Goal: Navigation & Orientation: Find specific page/section

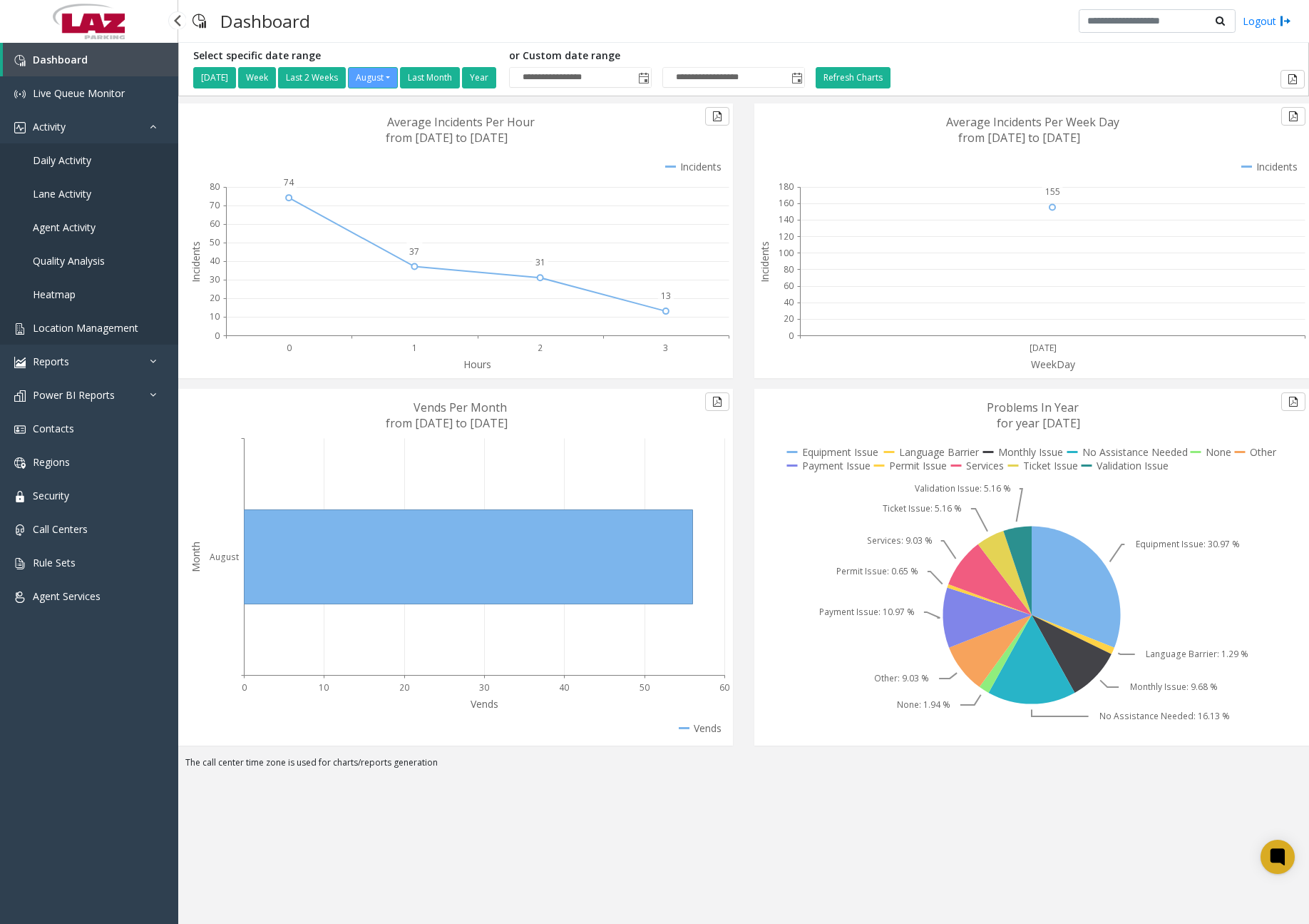
click at [90, 326] on span "Location Management" at bounding box center [85, 328] width 106 height 13
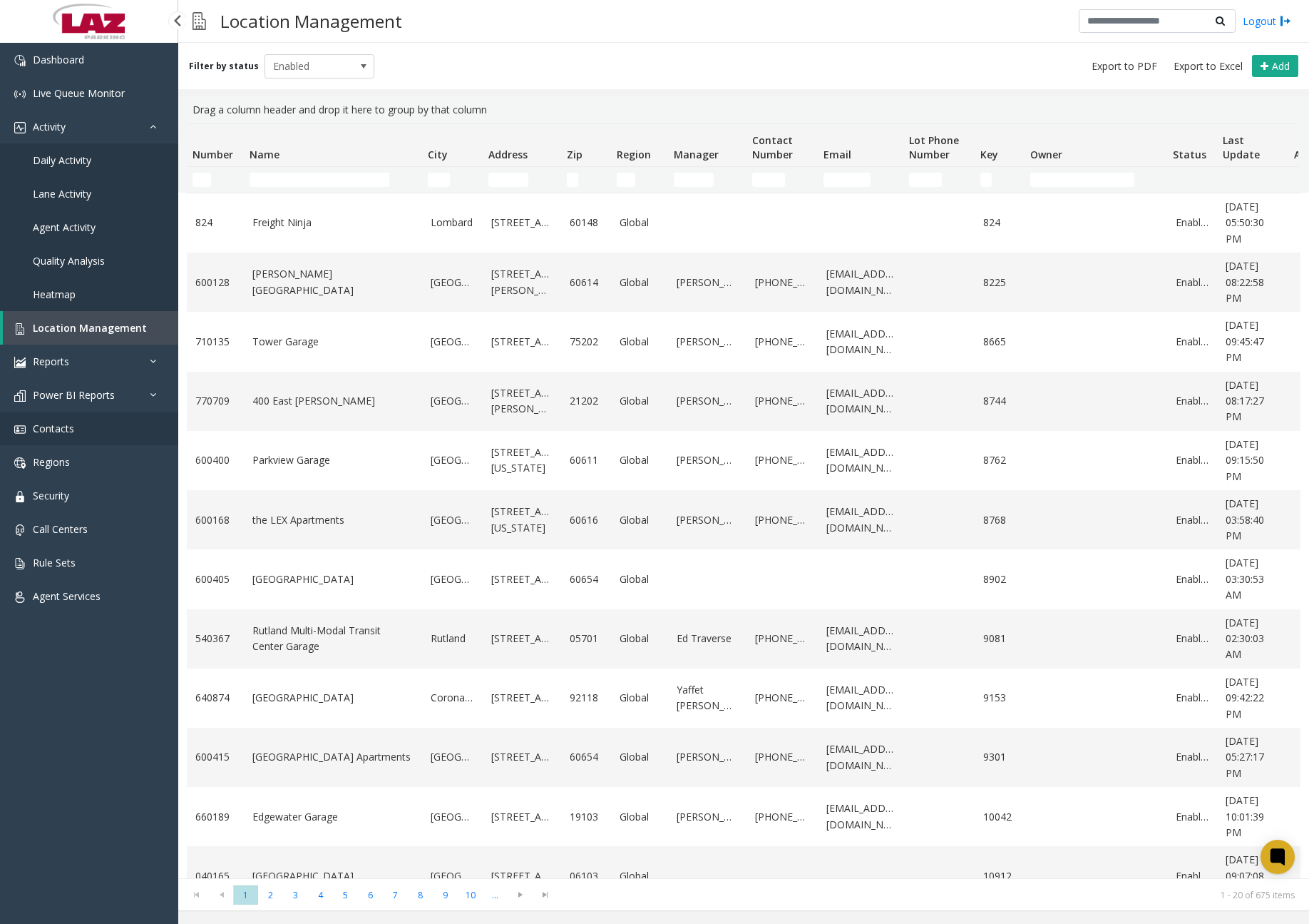
click at [75, 423] on link "Contacts" at bounding box center [89, 428] width 178 height 34
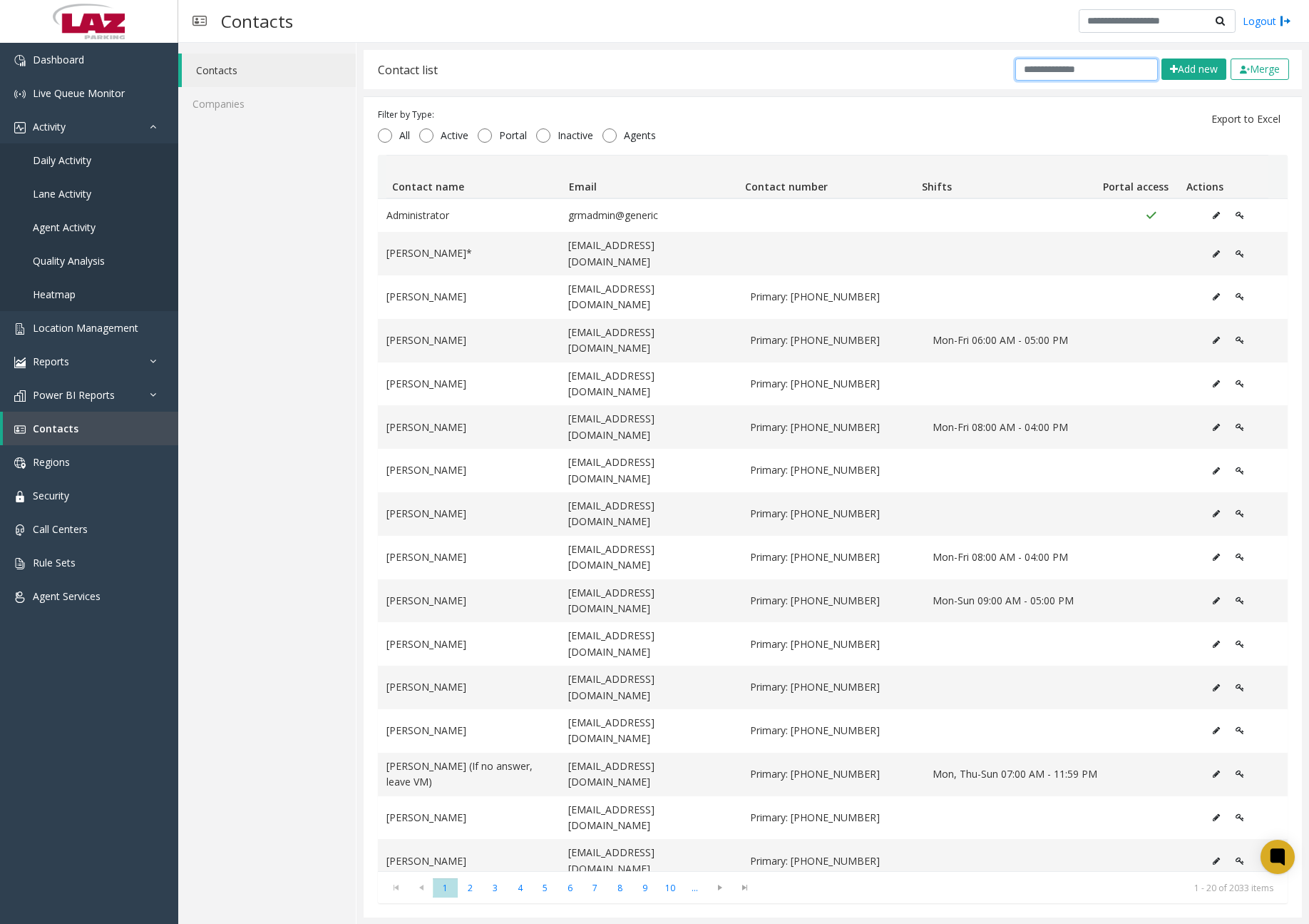
click at [1048, 62] on input "text" at bounding box center [1087, 69] width 143 height 22
paste input "**********"
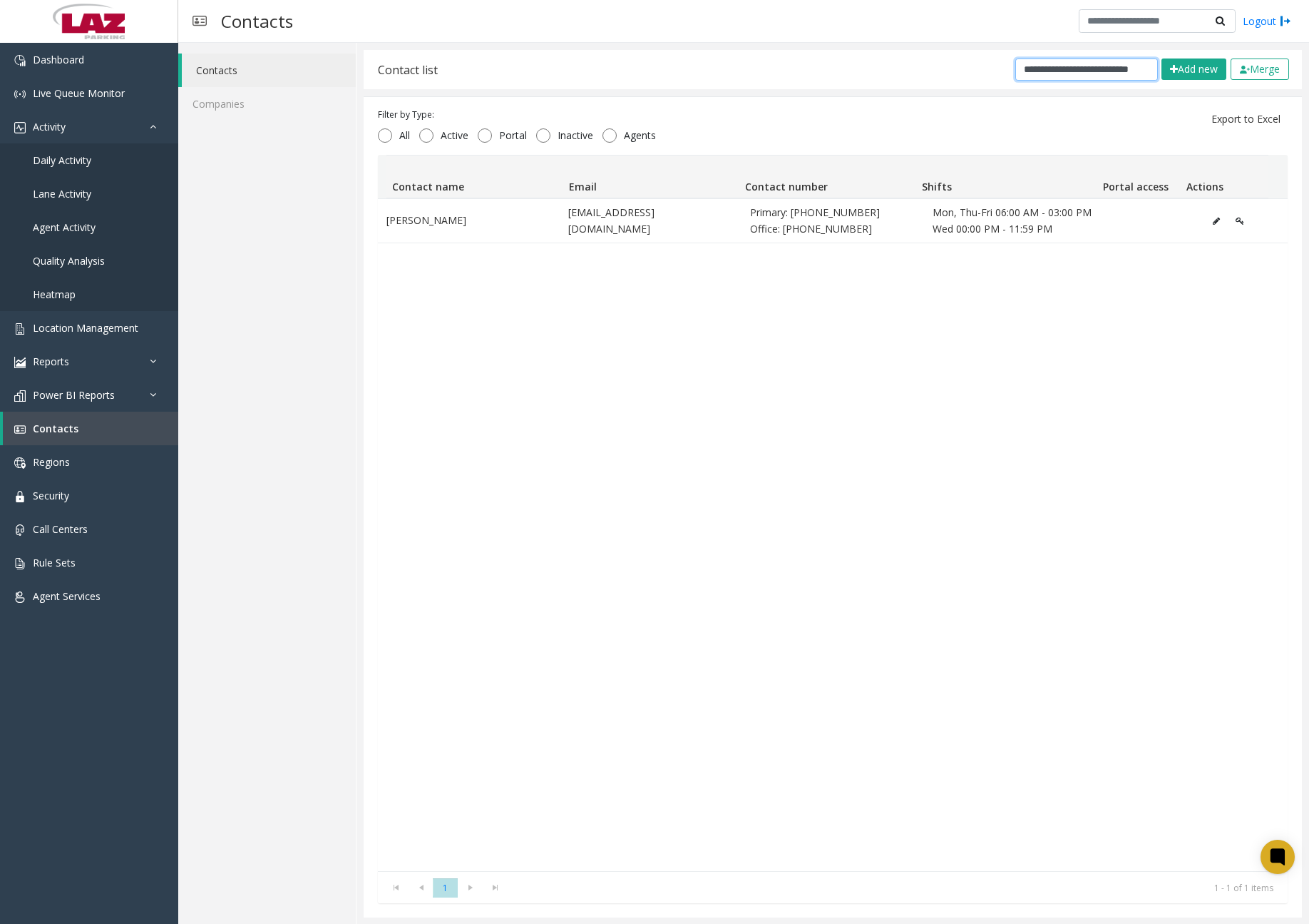
type input "**********"
click at [302, 172] on div "Contacts Companies" at bounding box center [267, 483] width 178 height 881
click at [84, 62] on span "Dashboard" at bounding box center [58, 59] width 52 height 13
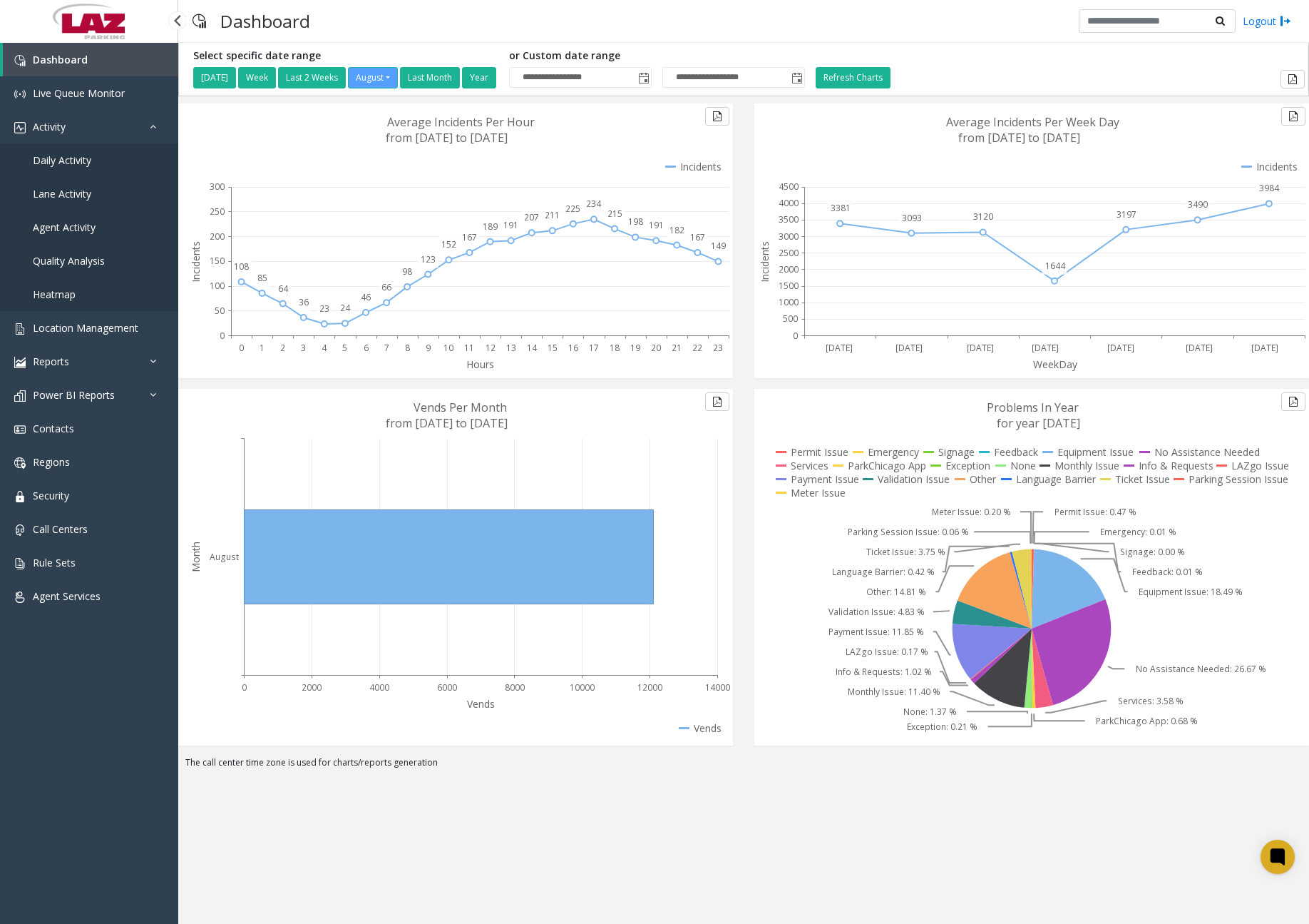
click at [80, 162] on span "Daily Activity" at bounding box center [62, 160] width 58 height 13
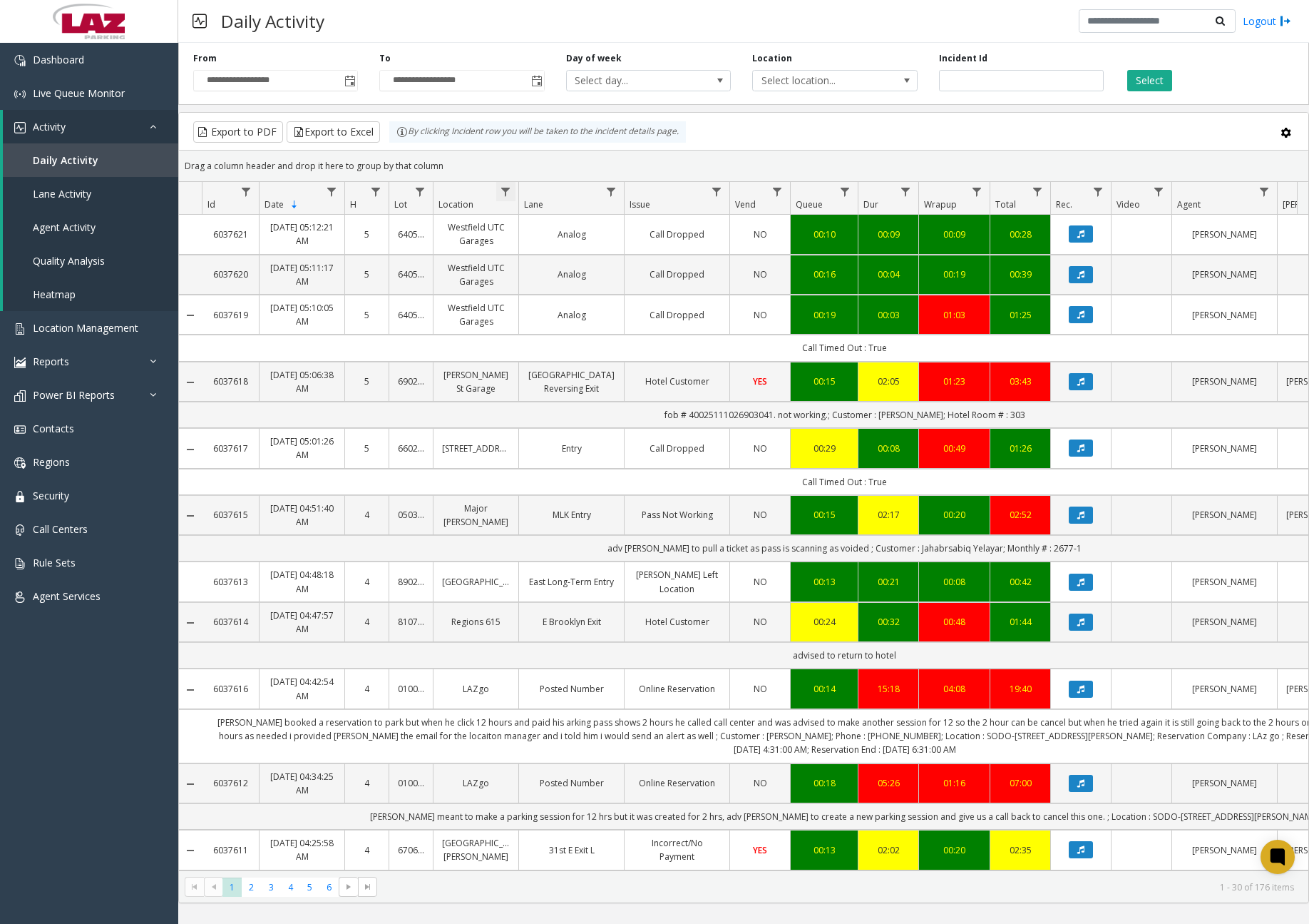
click at [509, 192] on span "Data table" at bounding box center [506, 192] width 11 height 11
click at [533, 244] on input "Location Filter" at bounding box center [567, 254] width 122 height 25
type input "******"
click at [599, 383] on button "Filter" at bounding box center [599, 386] width 58 height 31
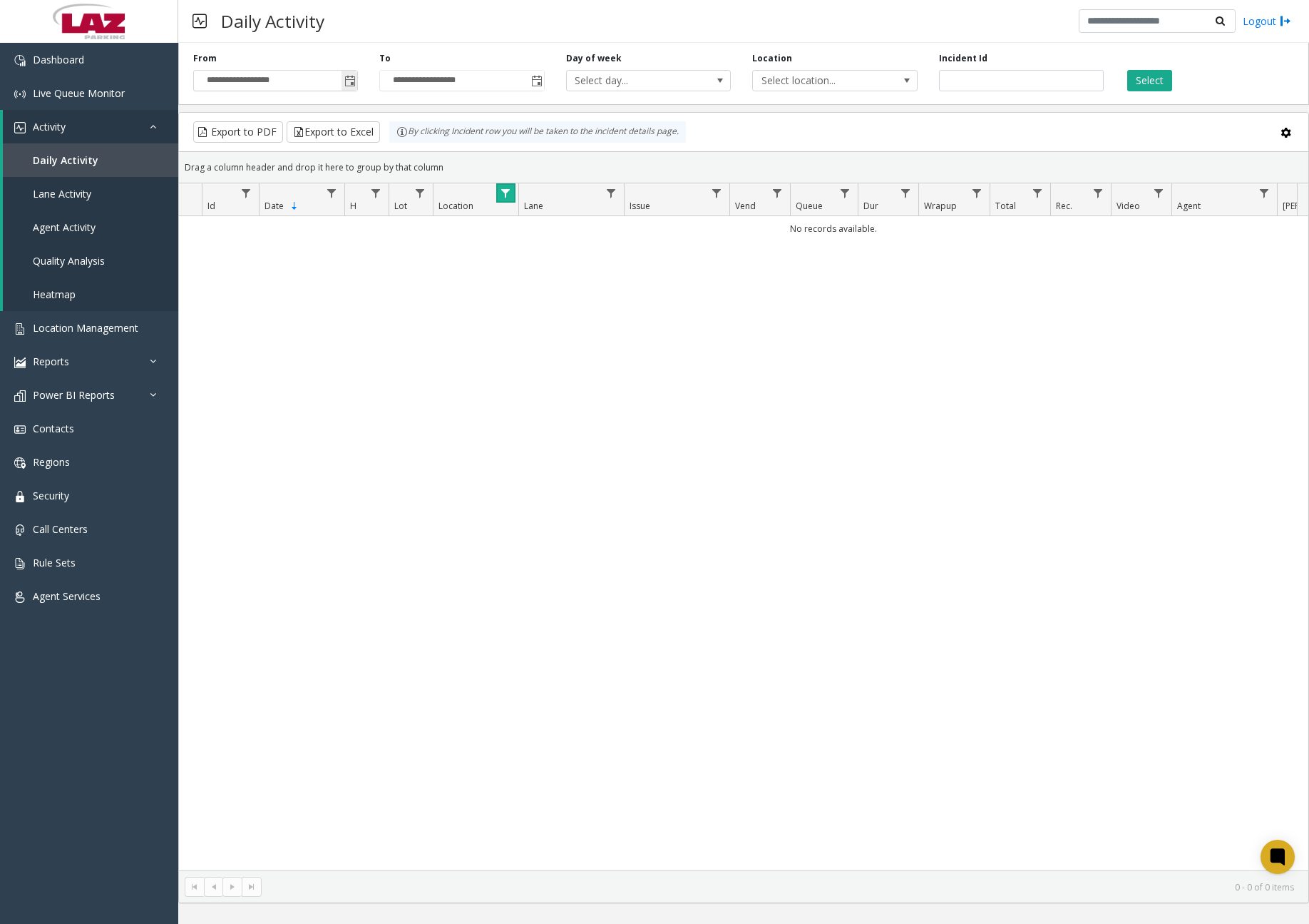
click at [349, 84] on span "Toggle popup" at bounding box center [350, 81] width 11 height 11
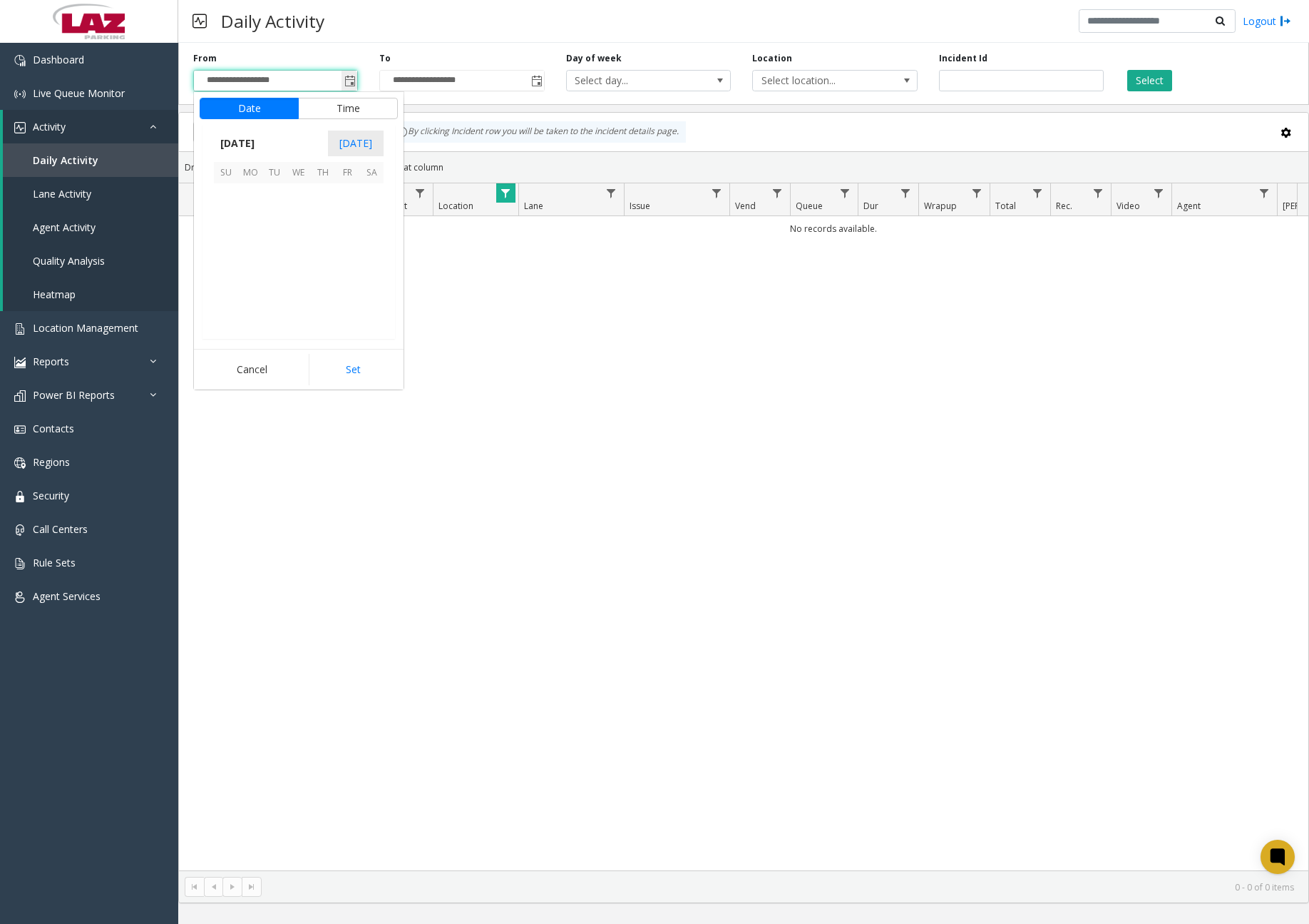
scroll to position [255803, 0]
click at [282, 246] on span "12" at bounding box center [275, 244] width 25 height 25
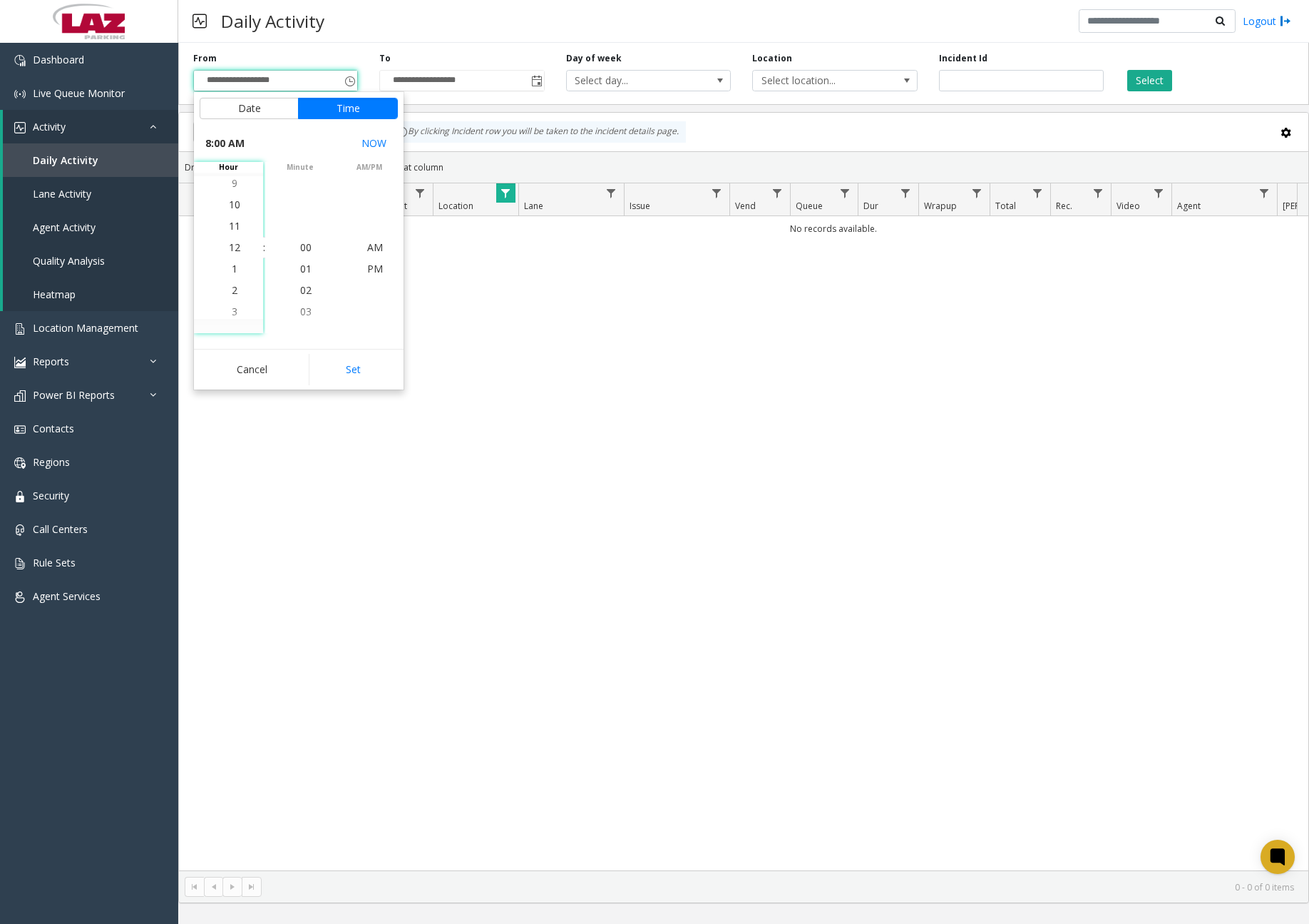
scroll to position [21, 0]
click at [230, 227] on span "11" at bounding box center [235, 226] width 11 height 13
click at [301, 246] on span "00" at bounding box center [306, 247] width 11 height 13
click at [367, 265] on span "PM" at bounding box center [374, 269] width 16 height 13
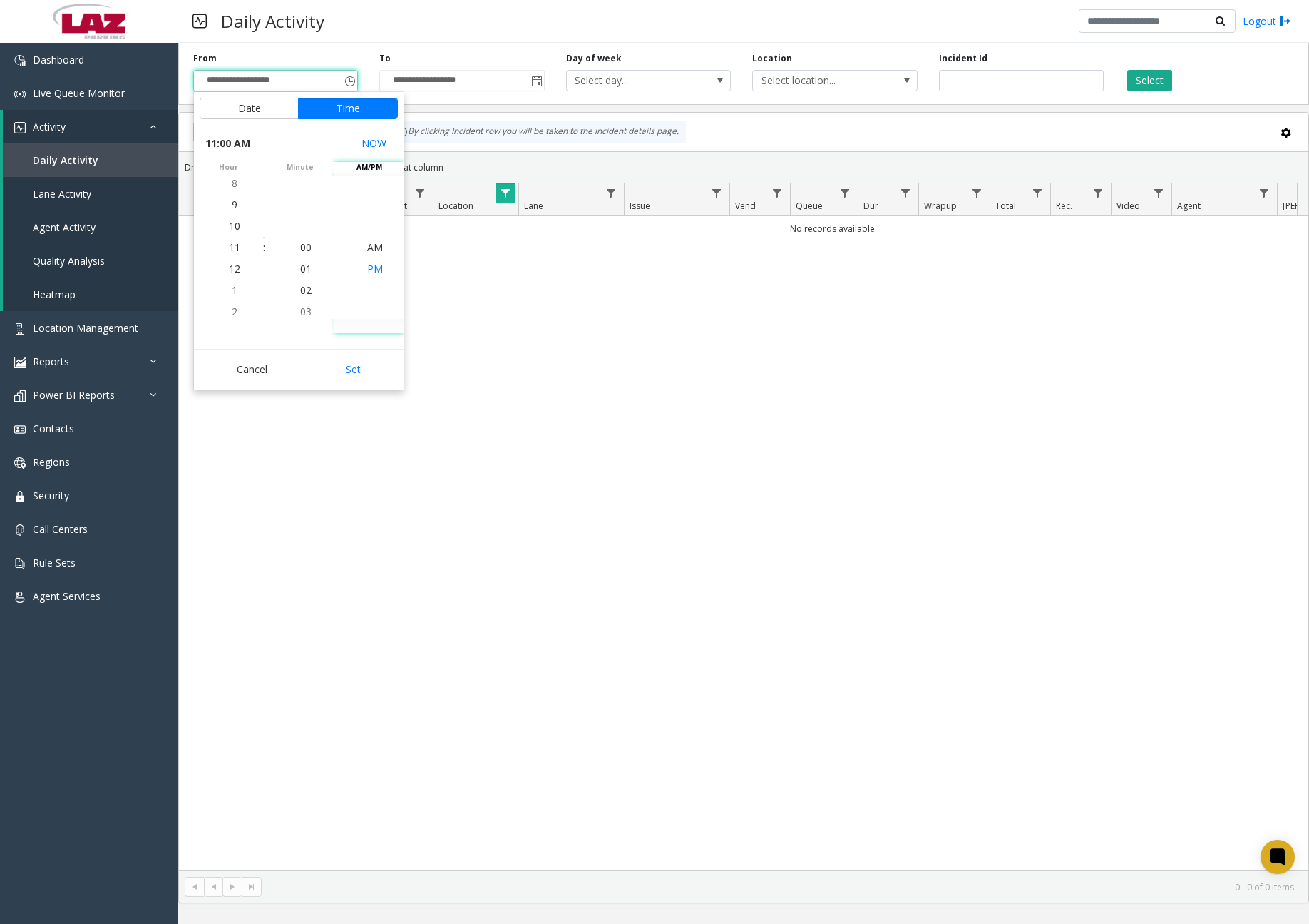
scroll to position [21, 0]
click at [373, 370] on button "Set" at bounding box center [353, 370] width 90 height 31
type input "**********"
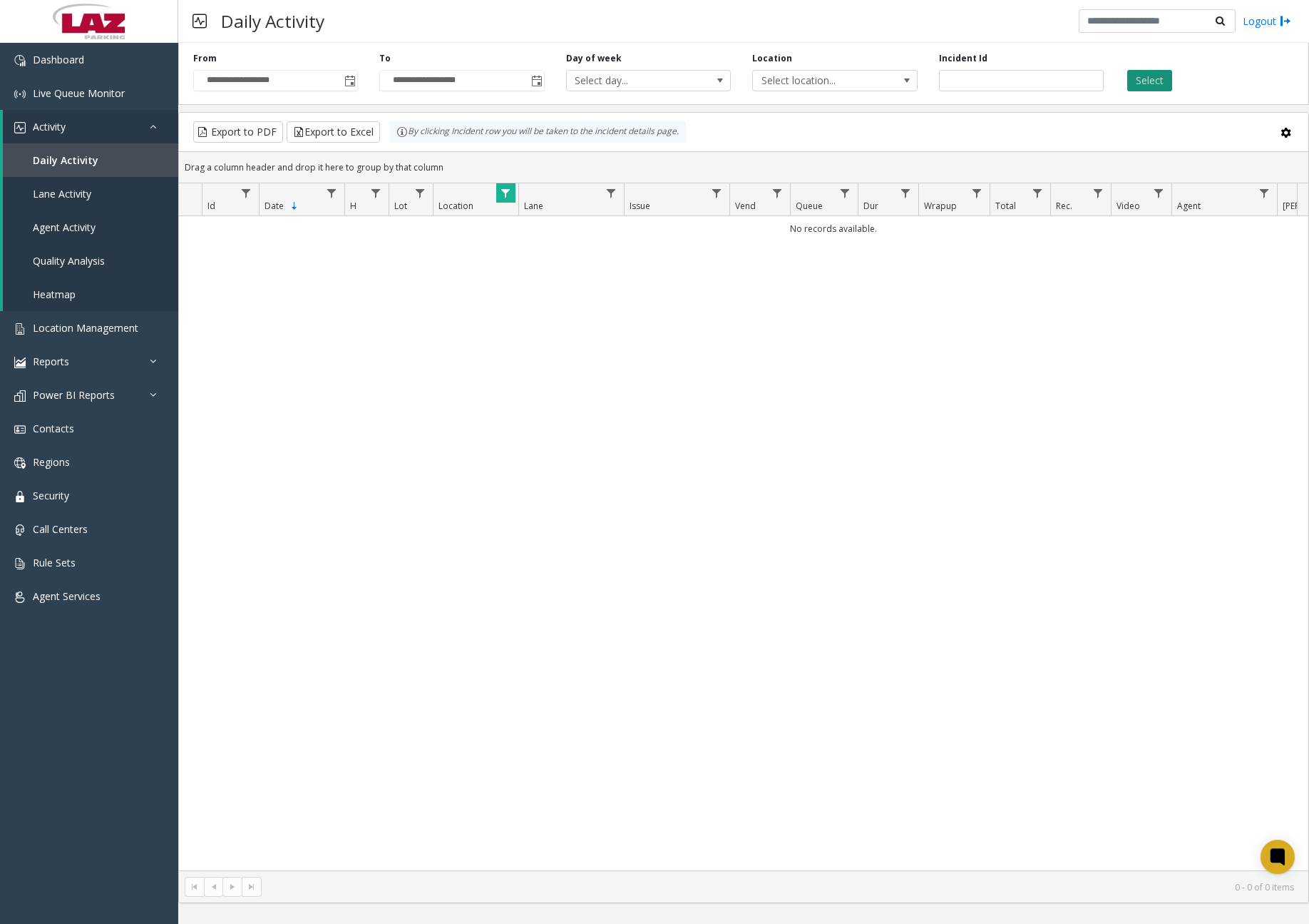
click at [1147, 79] on button "Select" at bounding box center [1150, 80] width 45 height 21
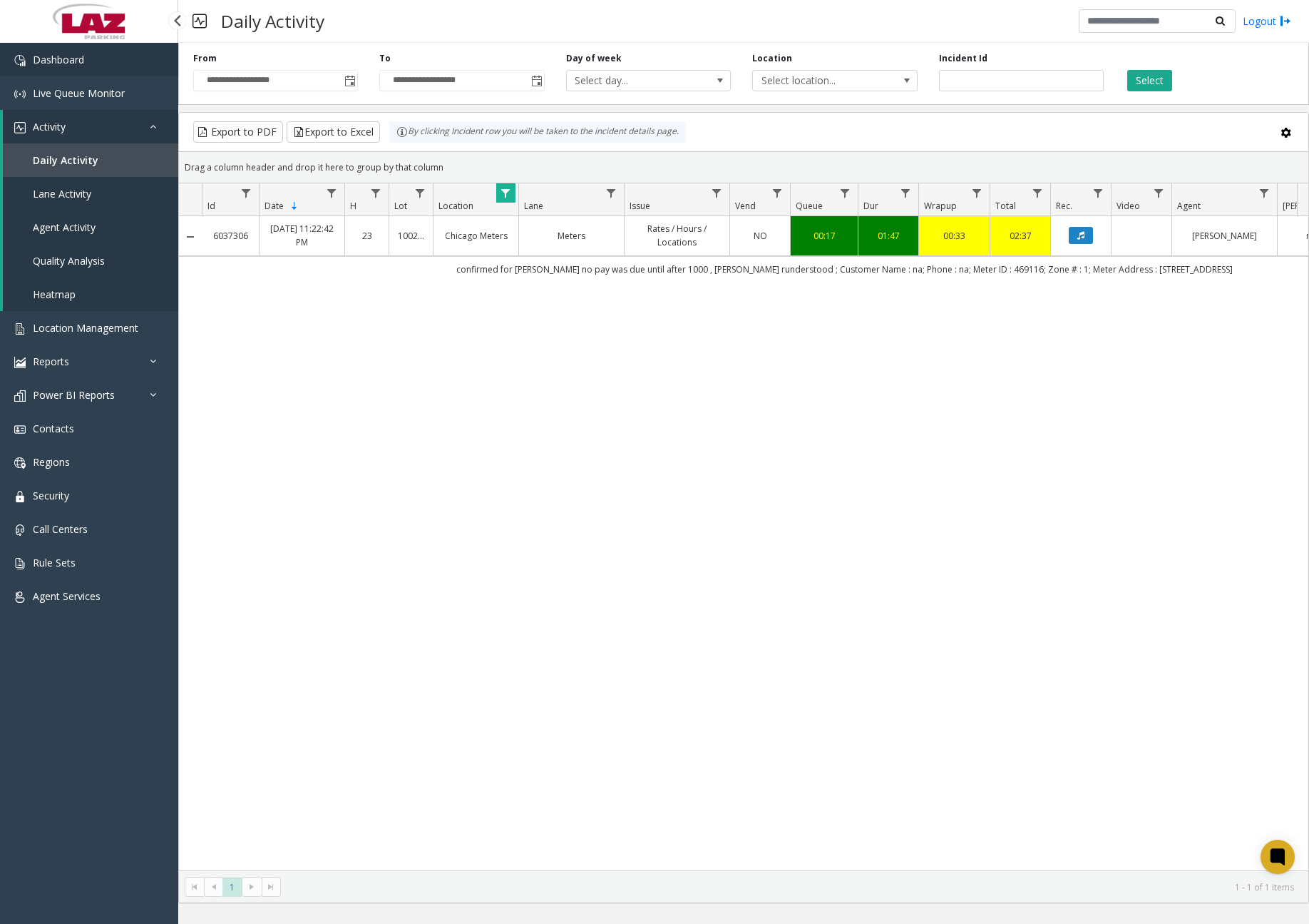
click at [54, 62] on span "Dashboard" at bounding box center [58, 59] width 52 height 13
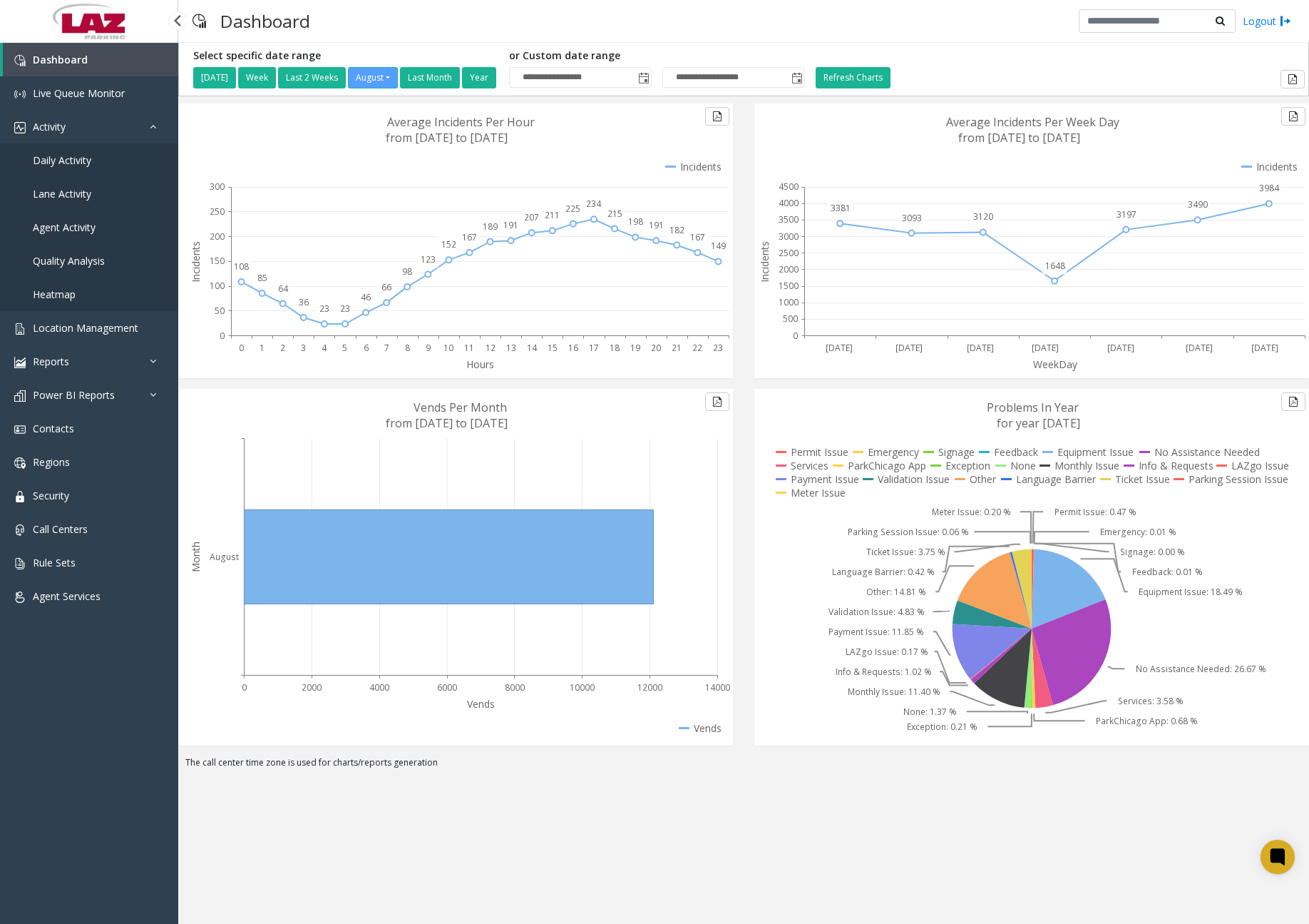
click at [72, 165] on span "Daily Activity" at bounding box center [62, 160] width 58 height 13
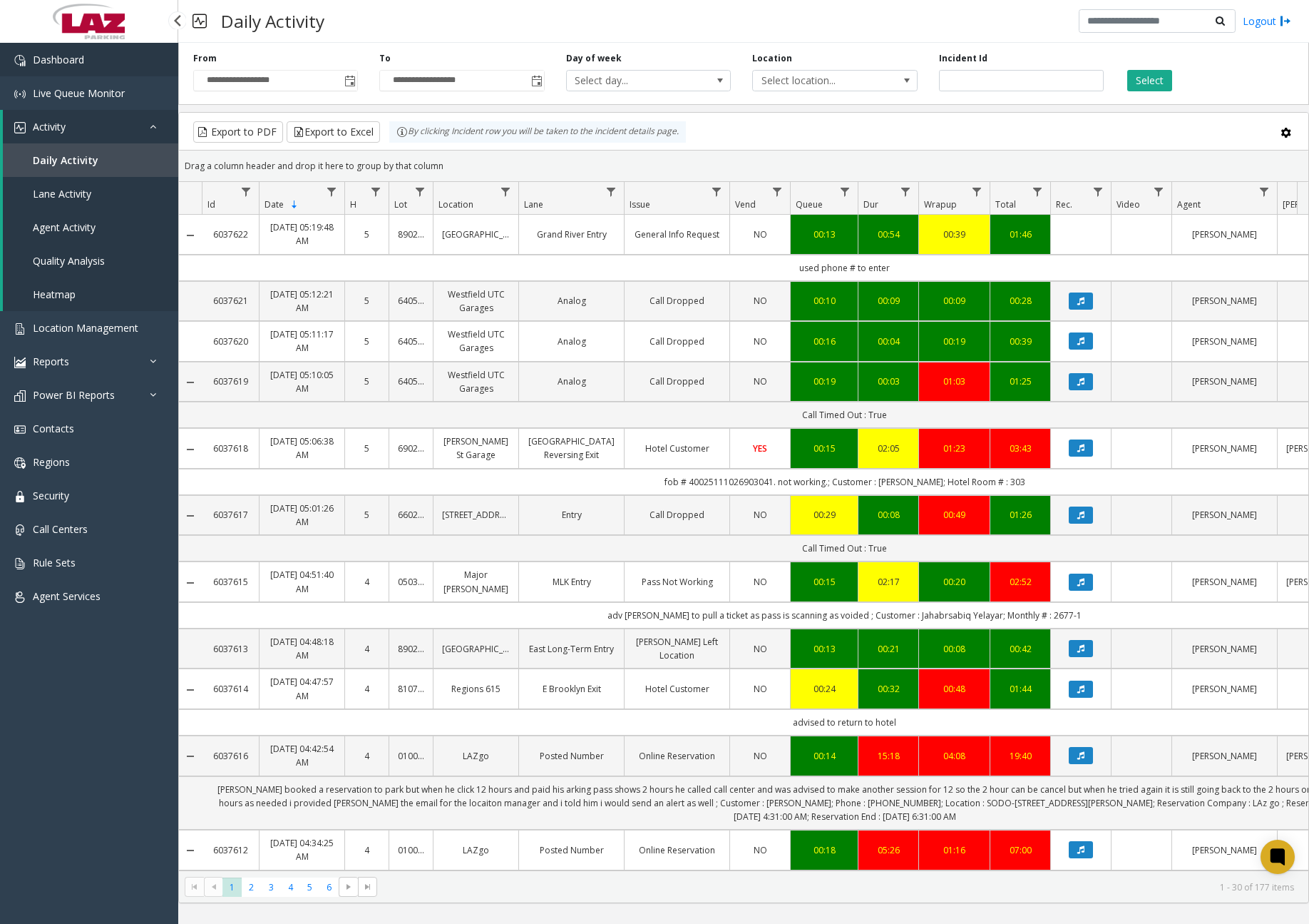
click at [114, 62] on link "Dashboard" at bounding box center [89, 59] width 178 height 34
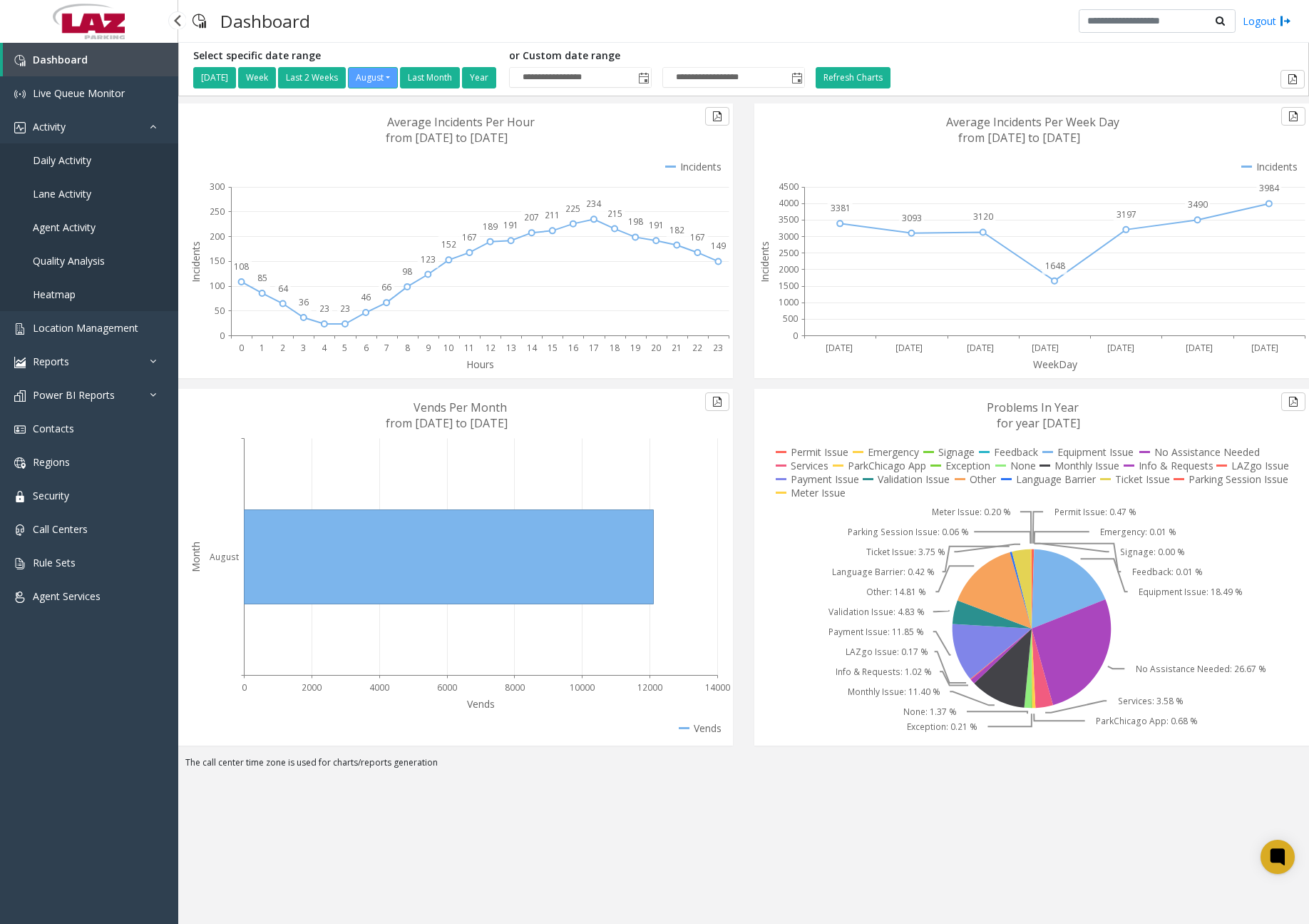
click at [61, 160] on span "Daily Activity" at bounding box center [62, 160] width 58 height 13
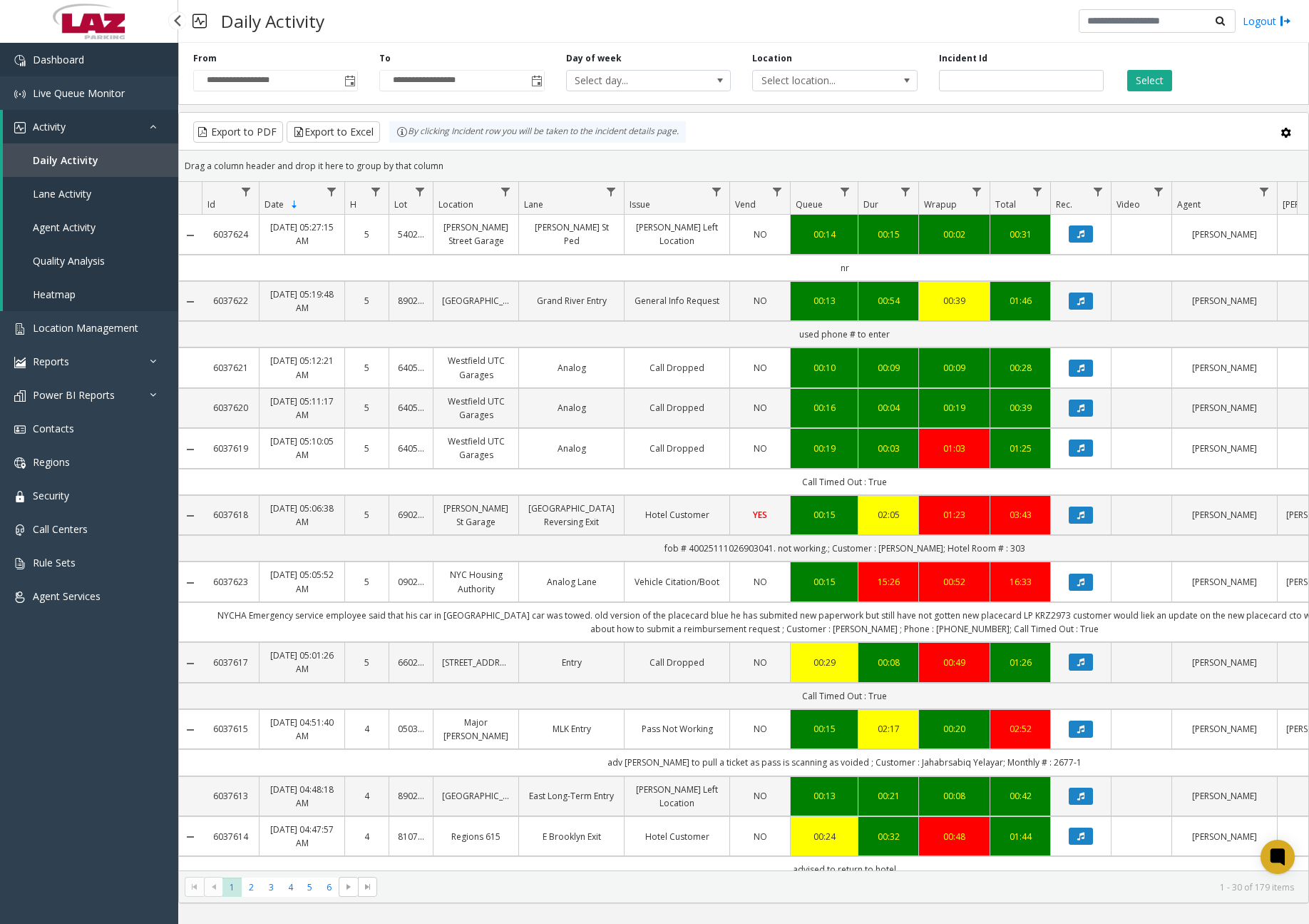
click at [113, 57] on link "Dashboard" at bounding box center [89, 59] width 178 height 34
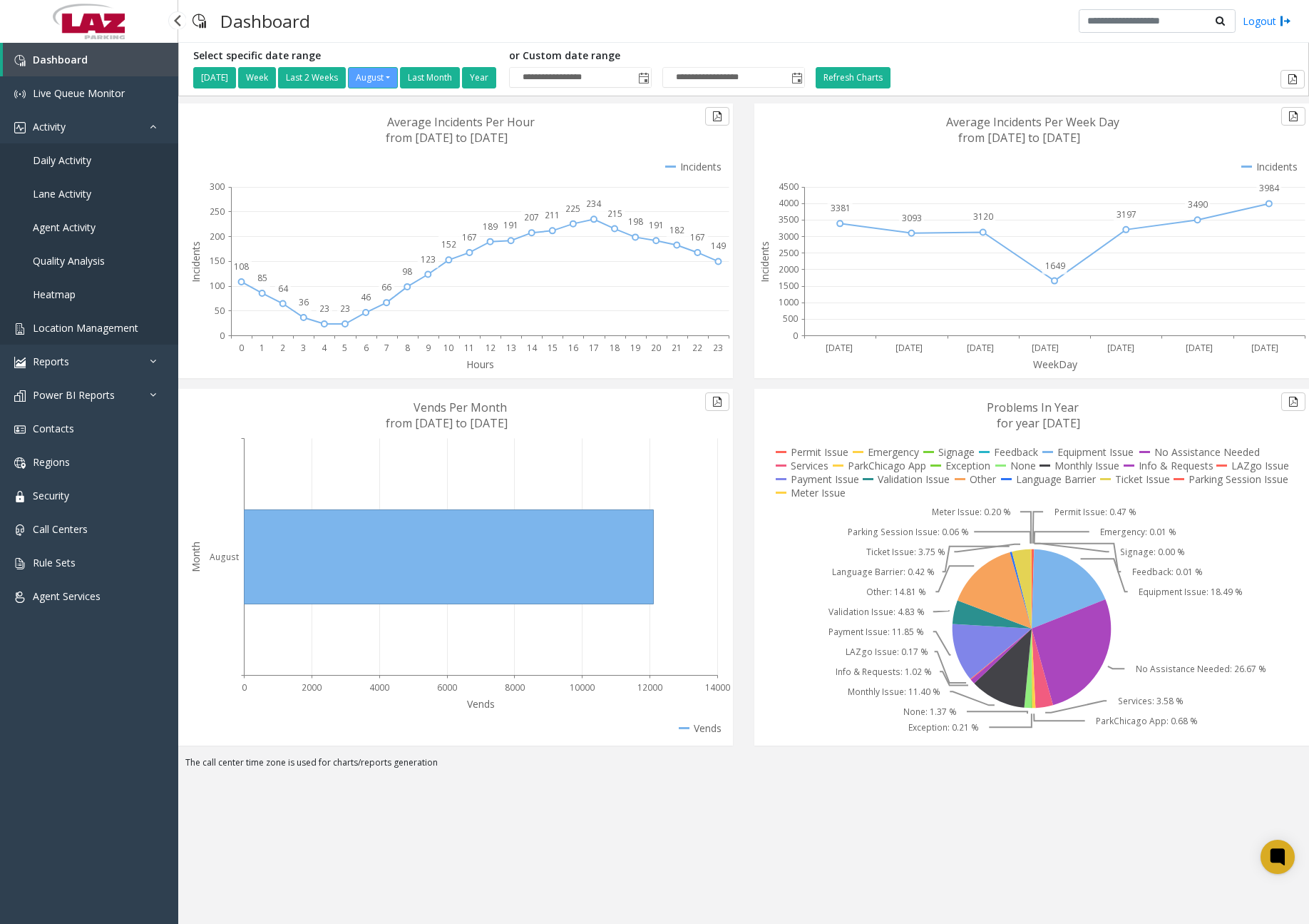
click at [96, 332] on span "Location Management" at bounding box center [85, 328] width 106 height 13
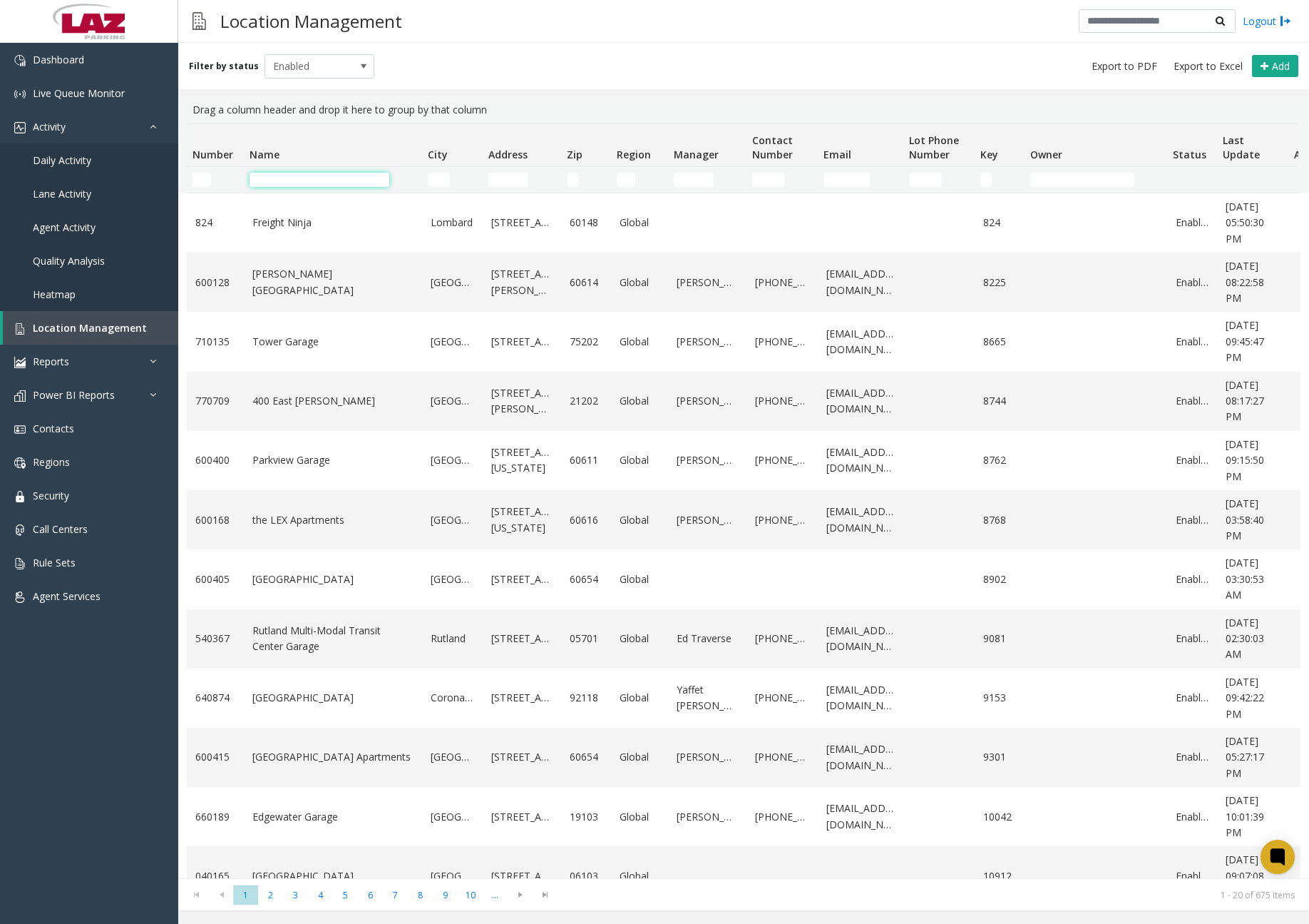
click at [328, 175] on input "Name Filter" at bounding box center [319, 179] width 140 height 14
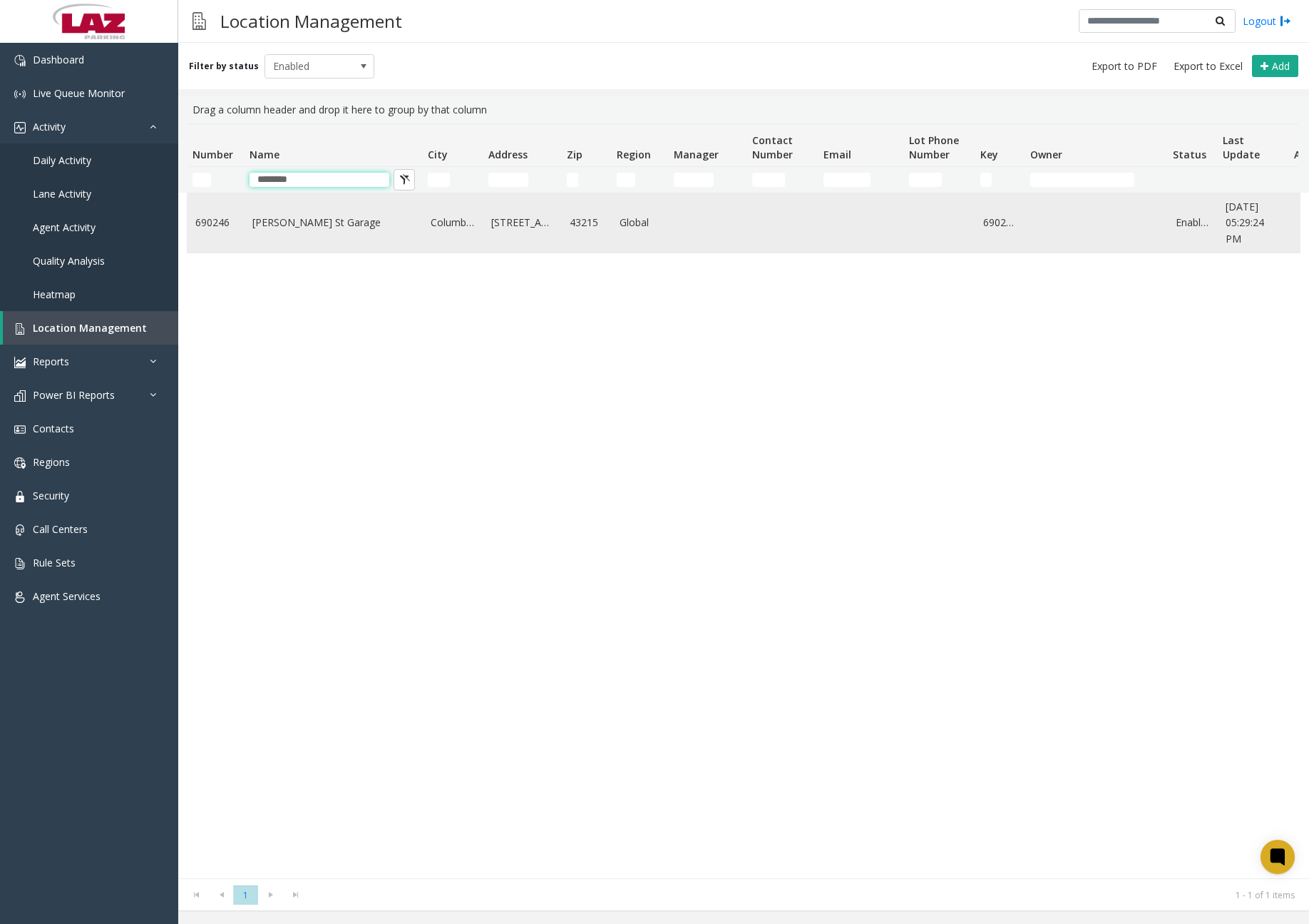
type input "********"
click at [332, 229] on link "[PERSON_NAME] St Garage" at bounding box center [333, 222] width 161 height 16
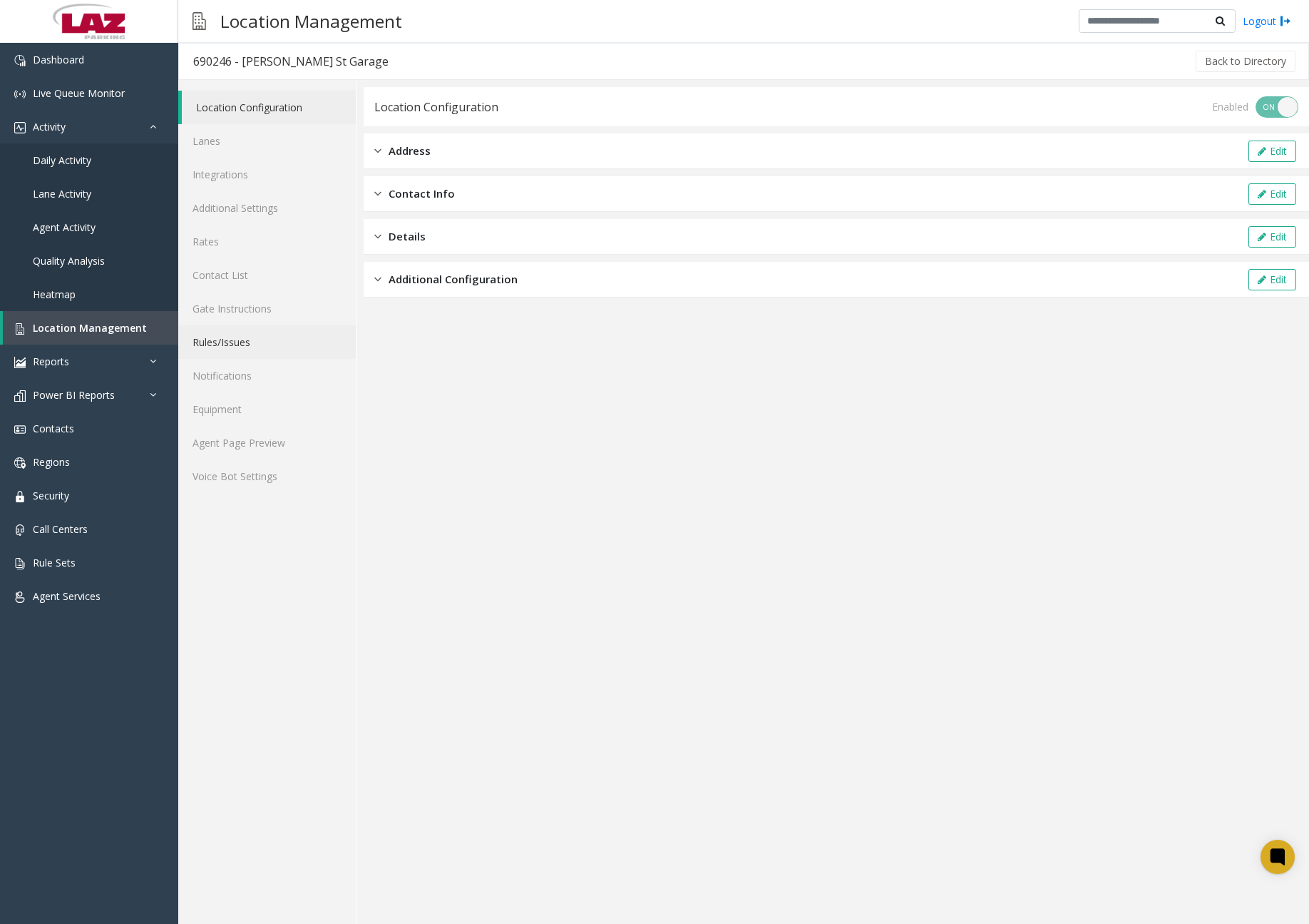
click at [236, 340] on link "Rules/Issues" at bounding box center [267, 342] width 177 height 34
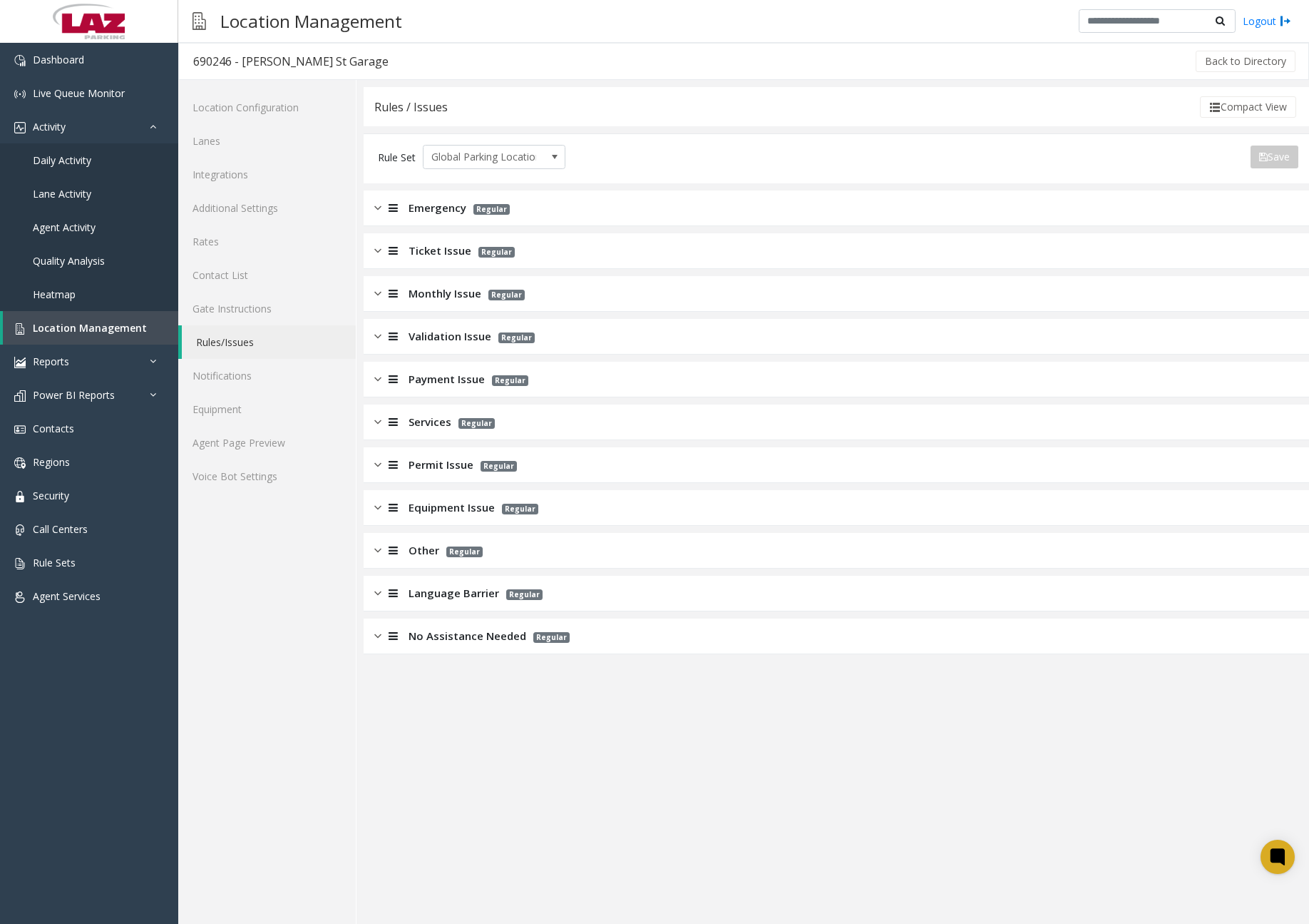
click at [376, 420] on img at bounding box center [378, 422] width 7 height 16
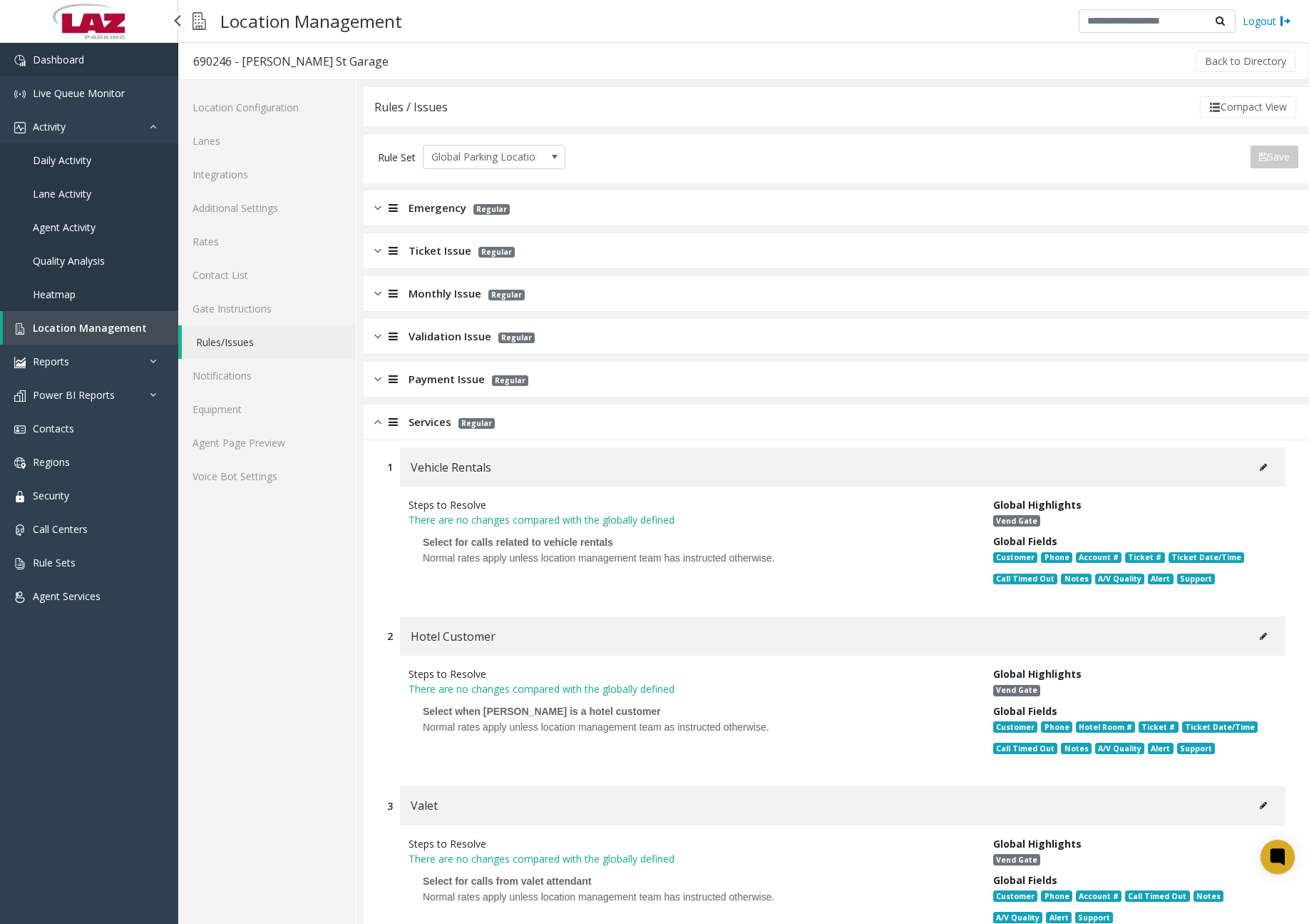
click at [94, 61] on link "Dashboard" at bounding box center [89, 59] width 178 height 34
